Goal: Navigation & Orientation: Find specific page/section

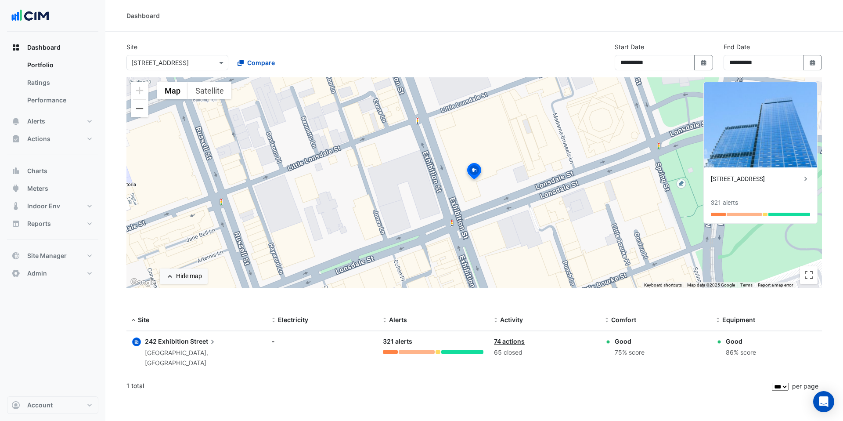
select select "***"
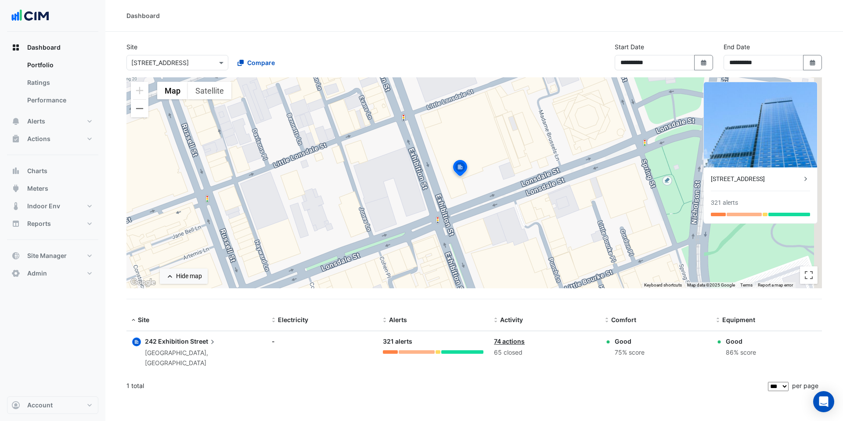
drag, startPoint x: 346, startPoint y: 179, endPoint x: 311, endPoint y: 173, distance: 36.2
click at [311, 173] on div "To activate drag with keyboard, press Alt + Enter. Once in keyboard drag state,…" at bounding box center [474, 182] width 696 height 211
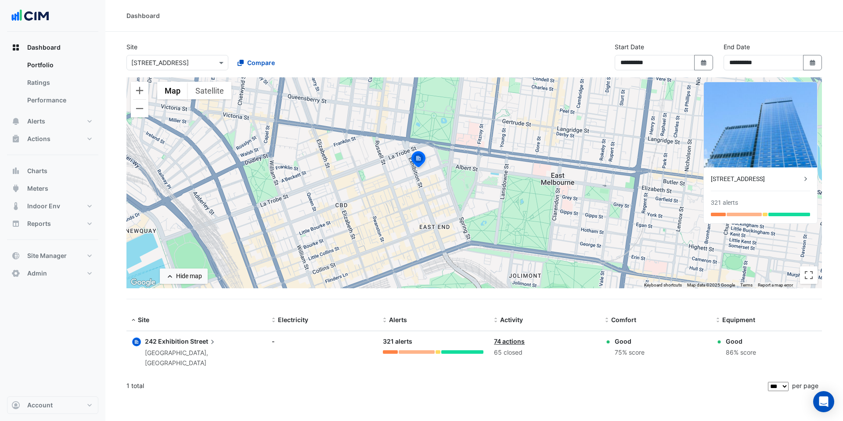
drag, startPoint x: 385, startPoint y: 132, endPoint x: 328, endPoint y: 153, distance: 60.5
click at [397, 173] on div "To activate drag with keyboard, press Alt + Enter. Once in keyboard drag state,…" at bounding box center [474, 182] width 696 height 211
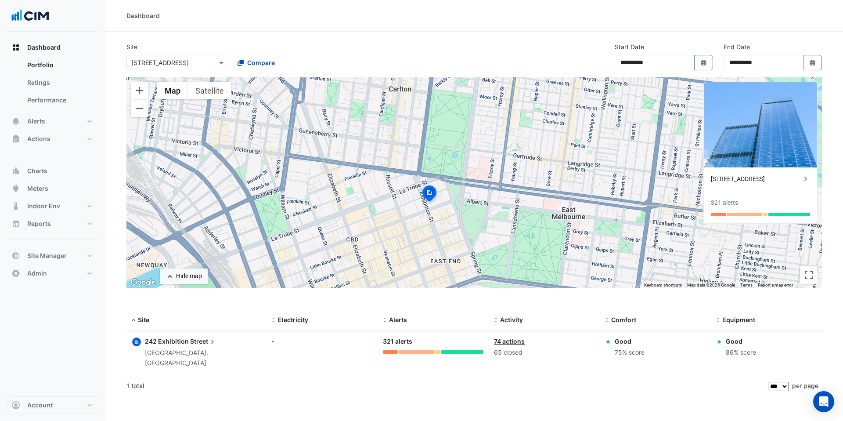
click at [179, 62] on input "text" at bounding box center [168, 62] width 75 height 9
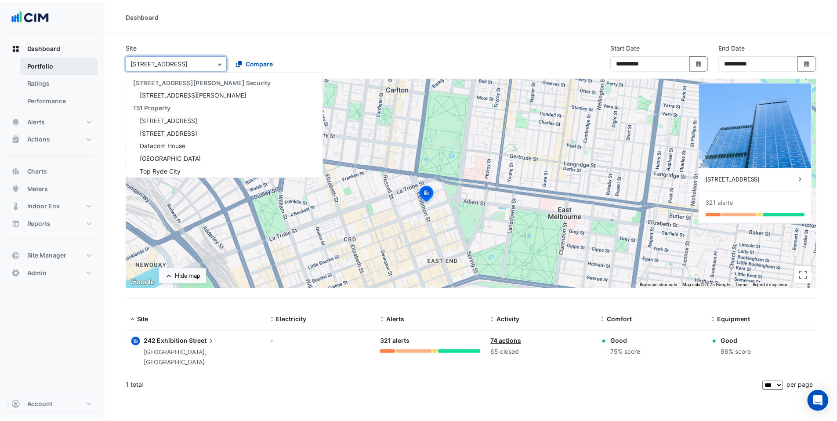
scroll to position [2016, 0]
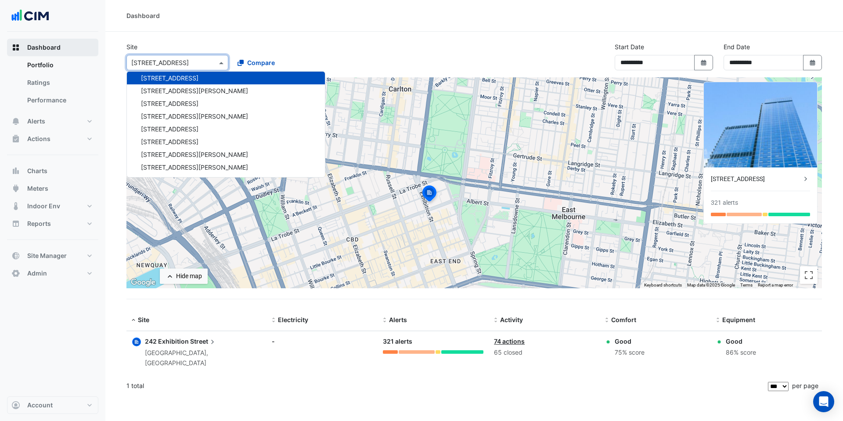
click at [40, 43] on span "Dashboard" at bounding box center [43, 47] width 33 height 9
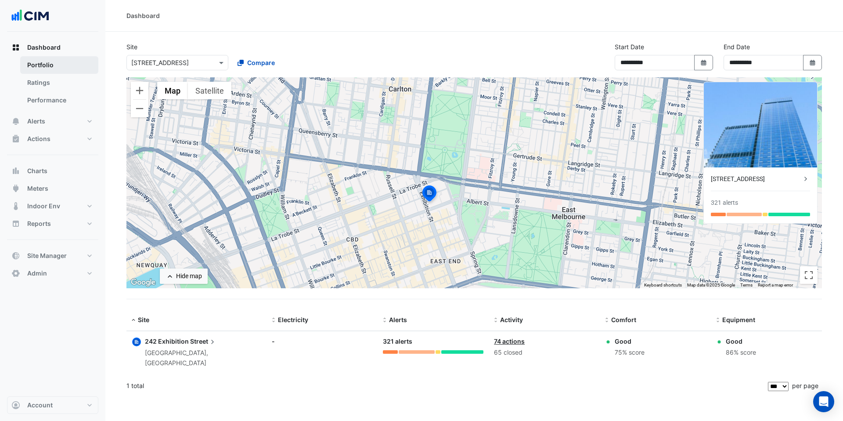
click at [51, 67] on link "Portfolio" at bounding box center [59, 65] width 78 height 18
click at [55, 87] on link "Ratings" at bounding box center [59, 83] width 78 height 18
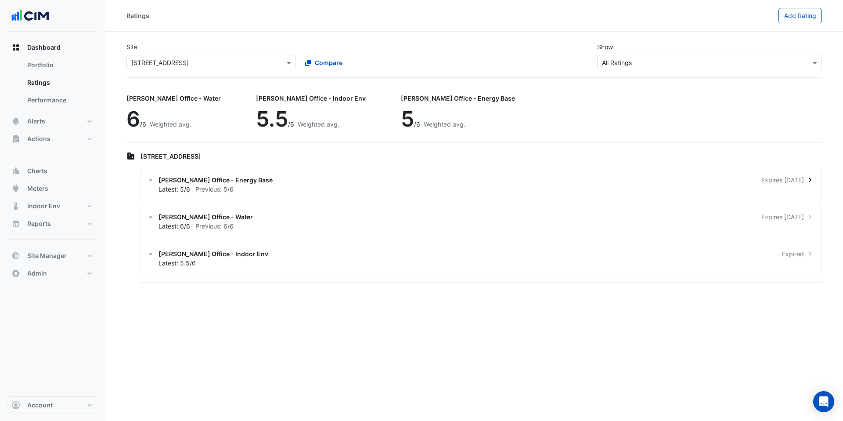
click at [788, 180] on span "Expires [DATE]" at bounding box center [783, 179] width 43 height 9
click at [509, 196] on ngb-offcanvas-backdrop at bounding box center [421, 210] width 843 height 421
click at [43, 174] on span "Charts" at bounding box center [37, 170] width 20 height 9
